Goal: Entertainment & Leisure: Browse casually

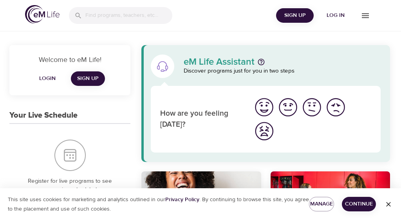
click at [338, 12] on span "Log in" at bounding box center [335, 16] width 31 height 10
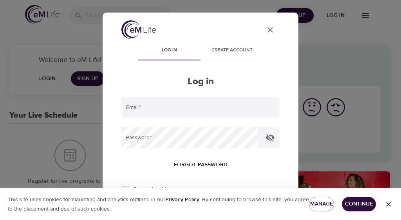
click at [138, 110] on input "email" at bounding box center [200, 107] width 158 height 21
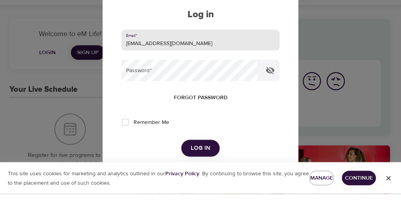
scroll to position [43, 0]
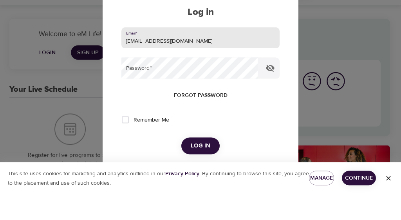
type input "pamhong@msn.com"
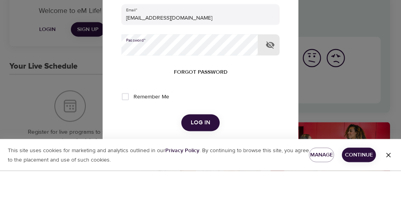
click at [200, 163] on button "Log in" at bounding box center [200, 171] width 38 height 16
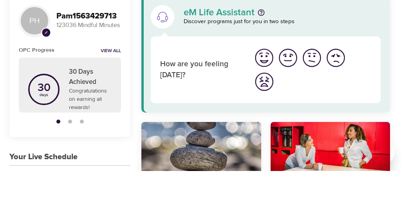
scroll to position [49, 0]
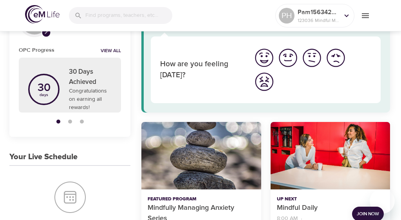
click at [365, 210] on span "Join Now" at bounding box center [368, 214] width 22 height 8
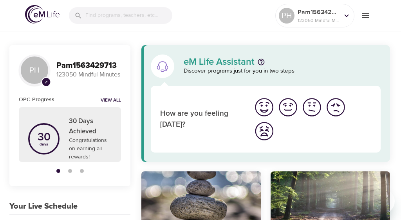
click at [365, 17] on icon "menu" at bounding box center [365, 15] width 9 height 9
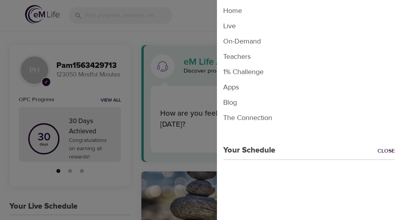
click at [237, 28] on li "Live" at bounding box center [309, 25] width 184 height 15
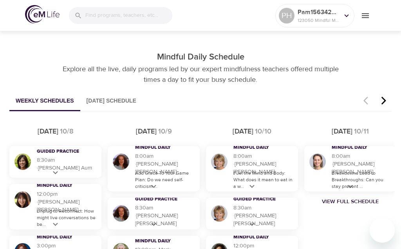
scroll to position [421, 0]
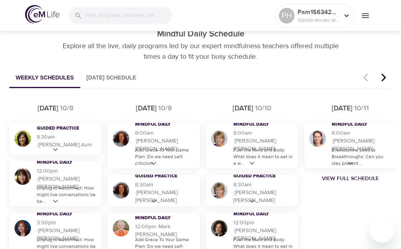
click at [156, 166] on p "Add Grace To Your Game Plan: Do we need self-criticism ..." at bounding box center [165, 157] width 61 height 20
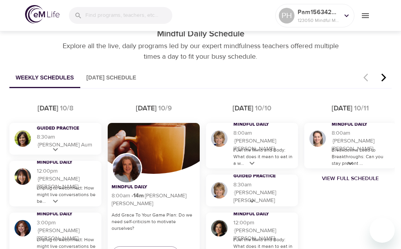
scroll to position [447, 0]
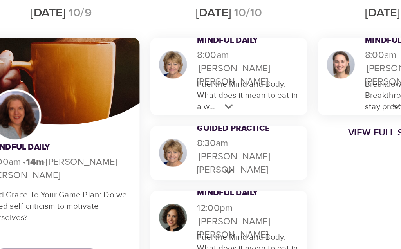
click at [233, 121] on p "Fuel the Mind and Body: What does it mean to eat in a w..." at bounding box center [263, 131] width 61 height 20
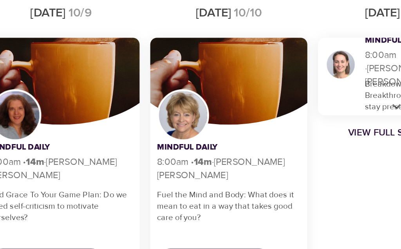
scroll to position [464, 0]
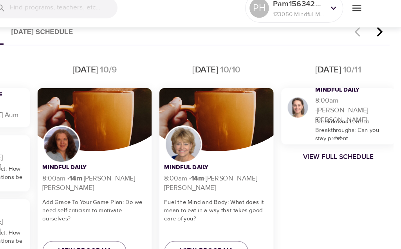
click at [346, 116] on icon at bounding box center [351, 121] width 10 height 10
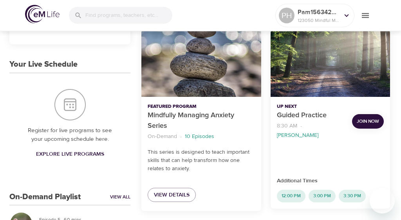
scroll to position [142, 0]
click at [368, 118] on span "Join Now" at bounding box center [368, 121] width 22 height 8
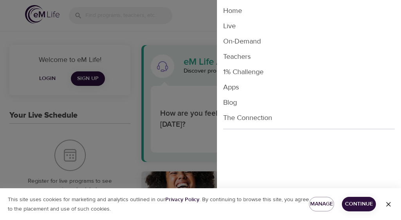
click at [232, 25] on li "Live" at bounding box center [309, 25] width 184 height 15
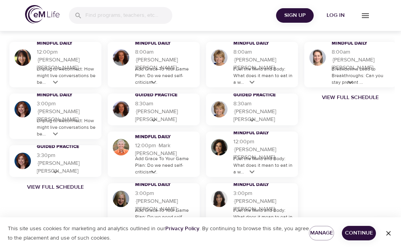
scroll to position [503, 0]
